Goal: Information Seeking & Learning: Learn about a topic

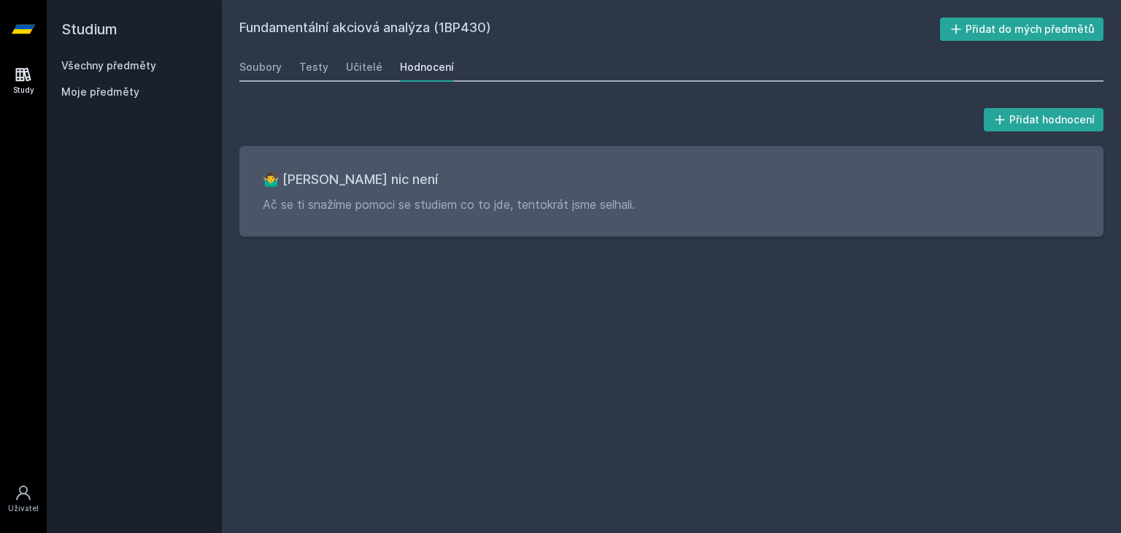
click at [16, 78] on icon at bounding box center [23, 75] width 15 height 14
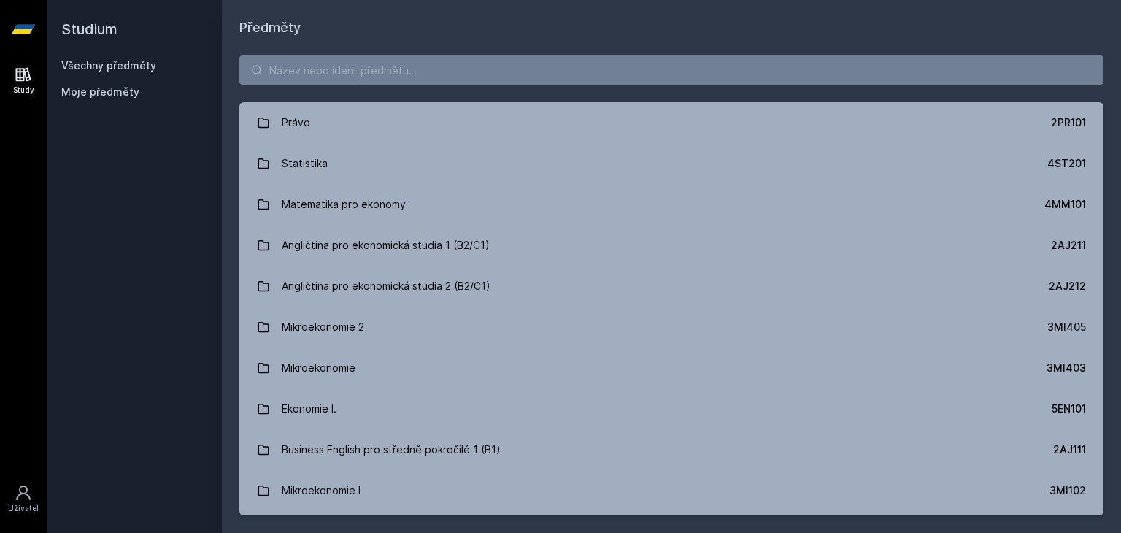
click at [474, 53] on div "Právo 2PR101 Statistika 4ST201 Matematika pro ekonomy 4MM101 Angličtina pro eko…" at bounding box center [671, 285] width 899 height 495
click at [460, 61] on input "search" at bounding box center [671, 69] width 864 height 29
type input "d"
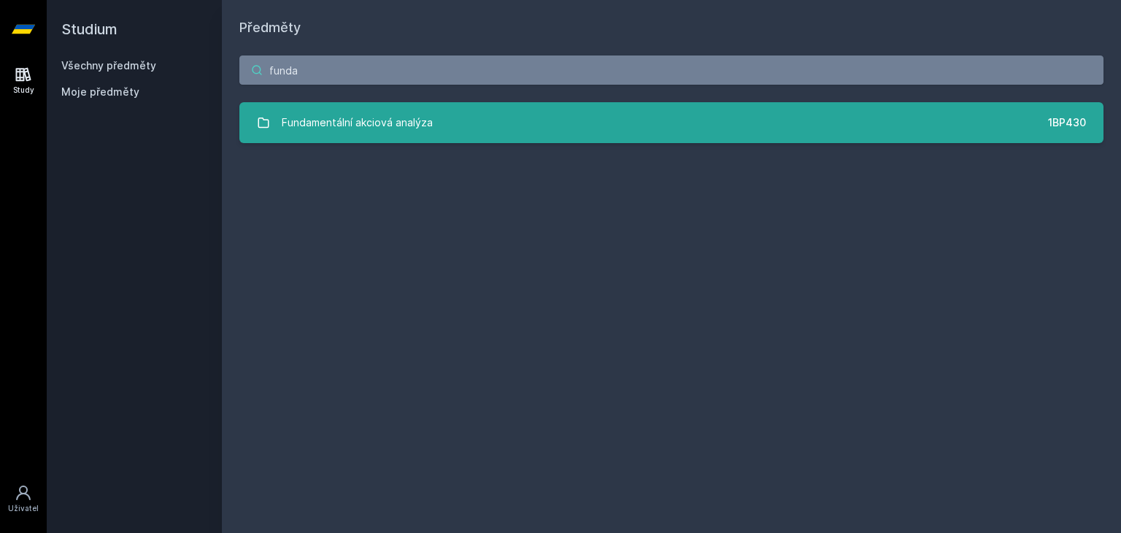
type input "funda"
click at [430, 120] on div "Fundamentální akciová analýza" at bounding box center [357, 122] width 151 height 29
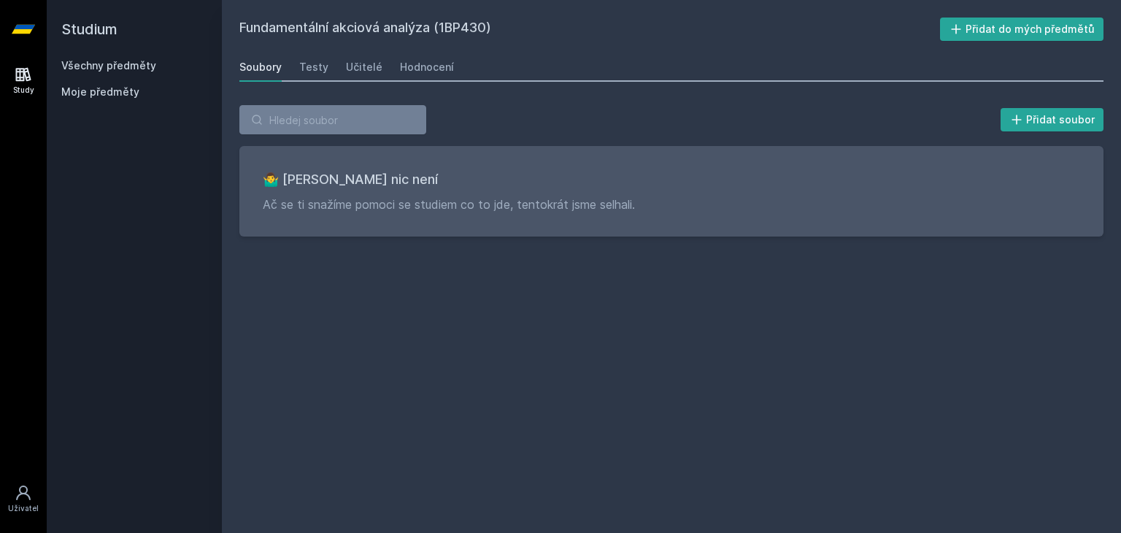
drag, startPoint x: 445, startPoint y: 24, endPoint x: 491, endPoint y: 23, distance: 46.0
click at [491, 23] on h2 "Fundamentální akciová analýza (1BP430)" at bounding box center [589, 29] width 701 height 23
copy h2 "1BP430"
